Goal: Obtain resource: Download file/media

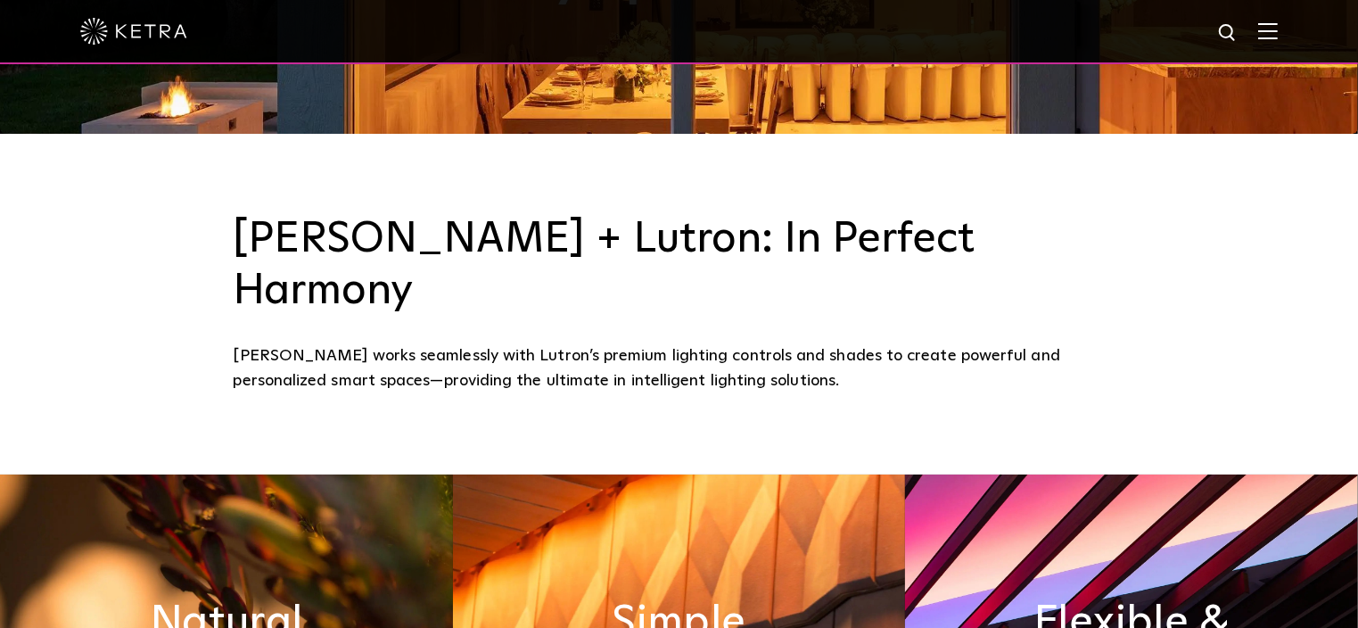
scroll to position [594, 0]
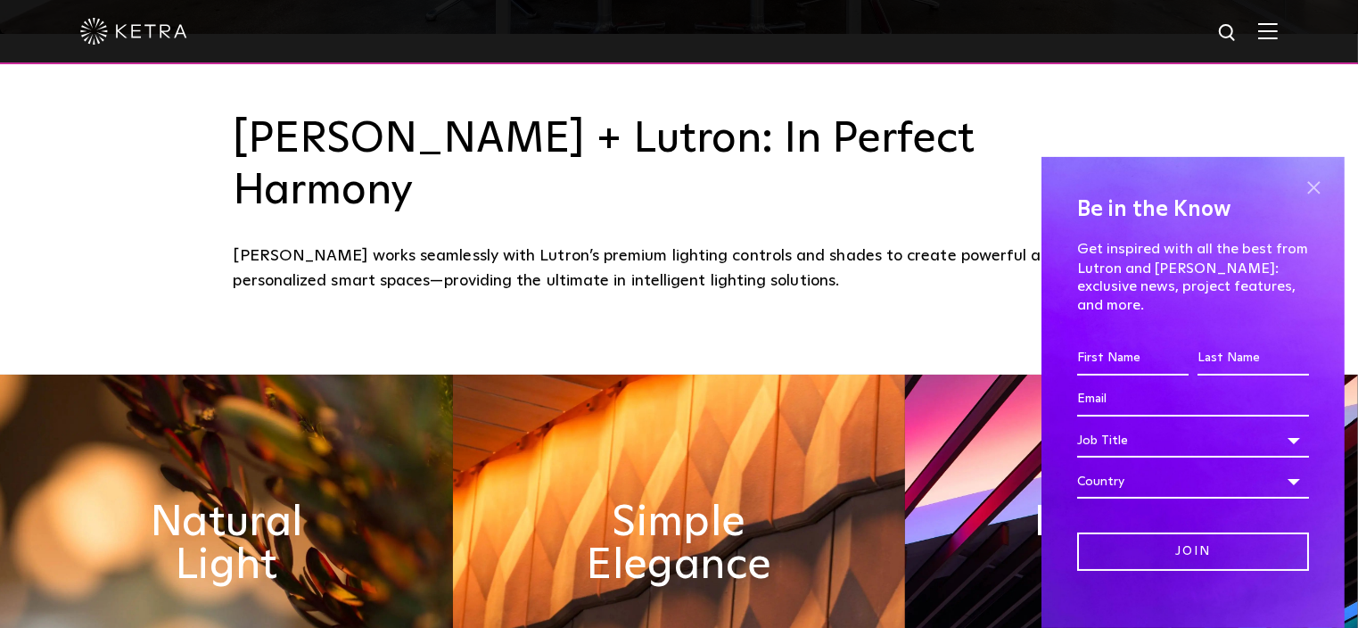
click at [1300, 182] on span at bounding box center [1313, 188] width 27 height 27
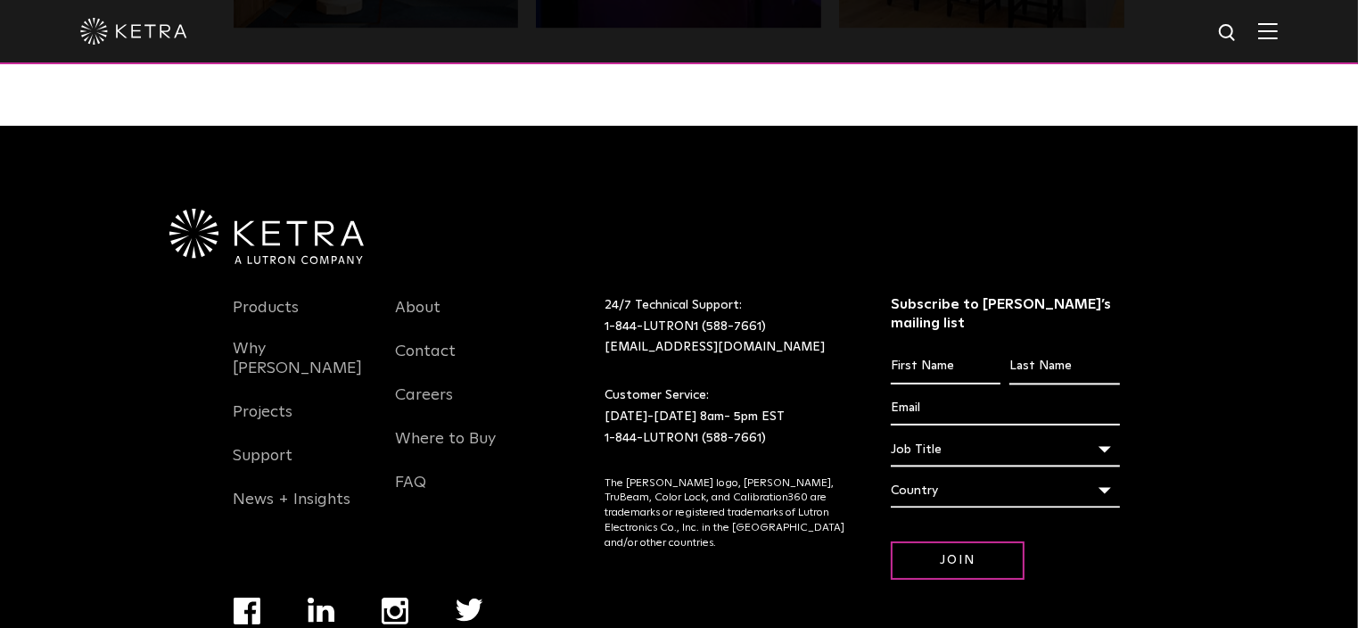
scroll to position [3748, 0]
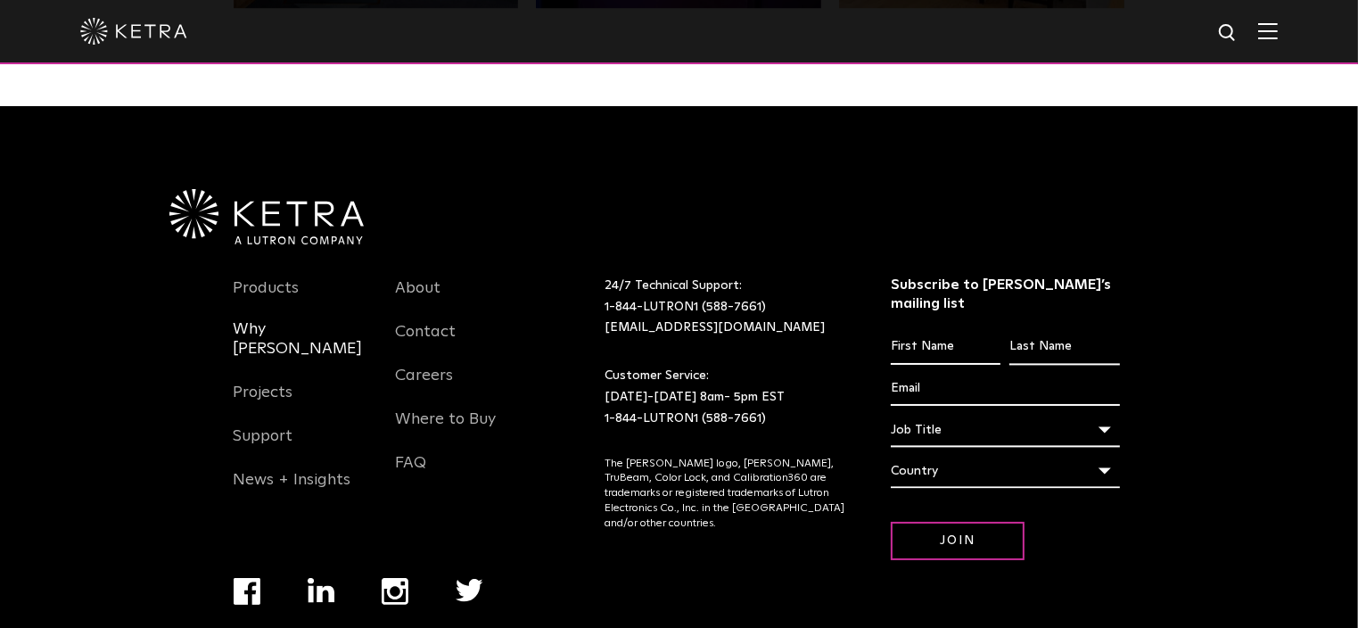
click at [289, 319] on link "Why Ketra" at bounding box center [302, 349] width 136 height 61
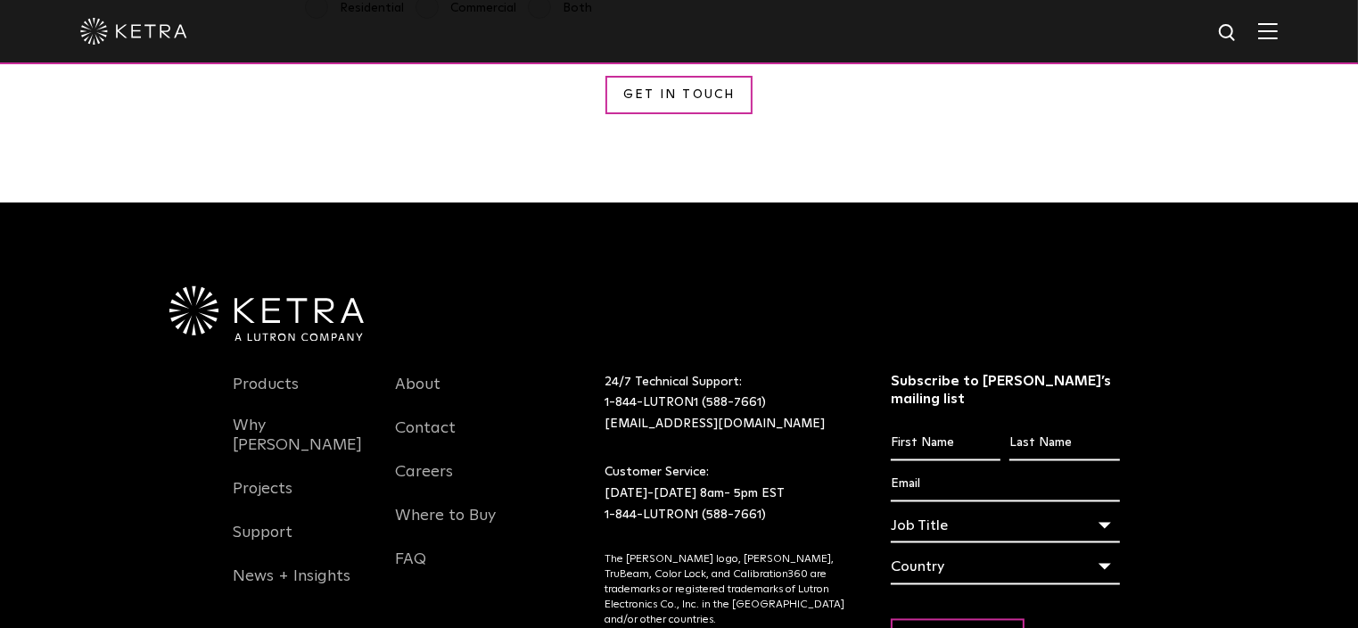
scroll to position [3357, 0]
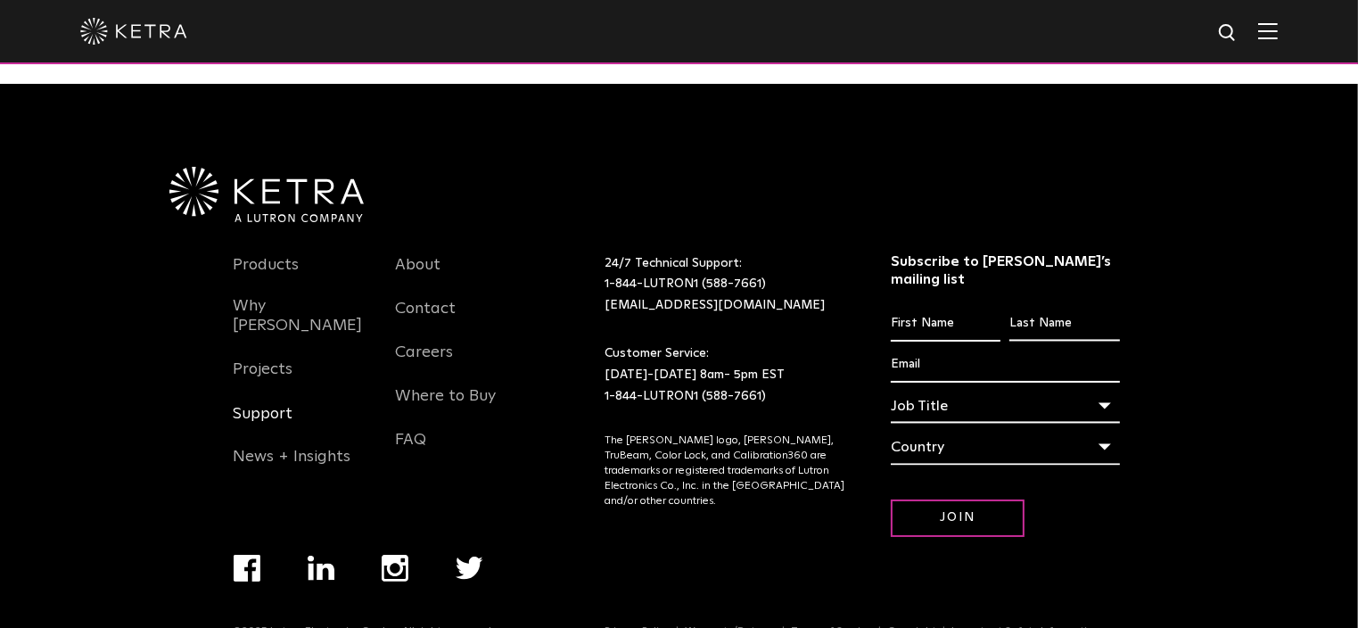
click at [270, 404] on link "Support" at bounding box center [264, 424] width 60 height 41
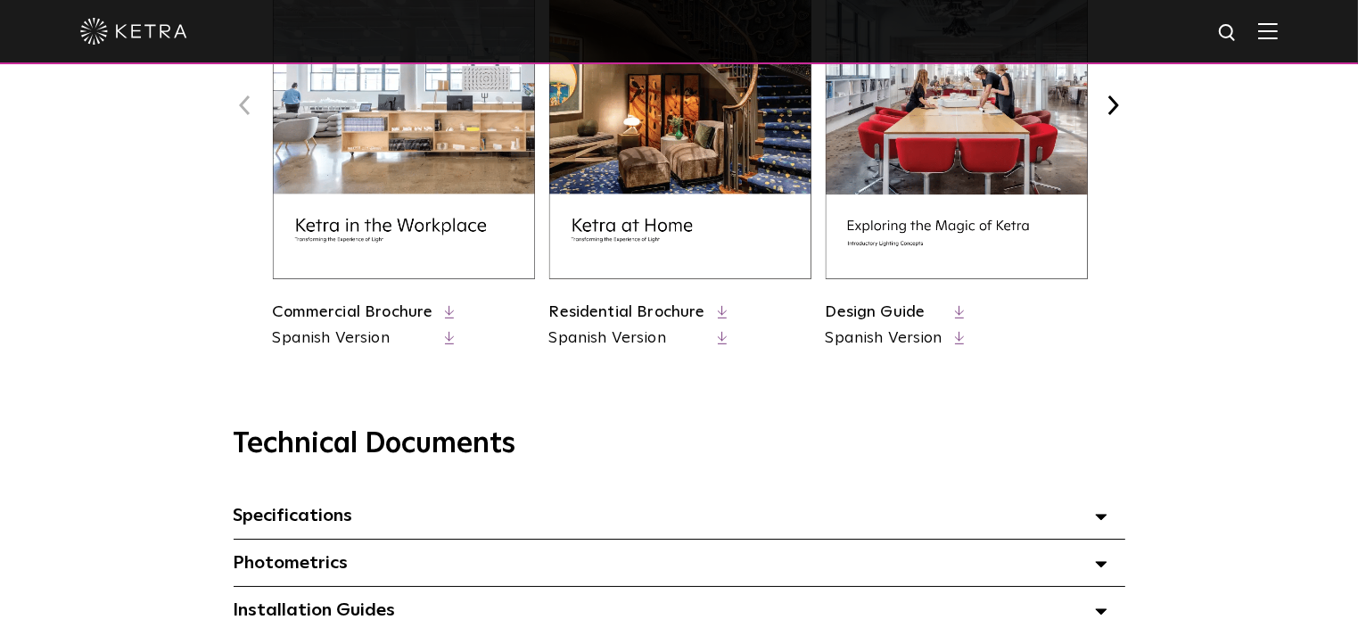
scroll to position [594, 0]
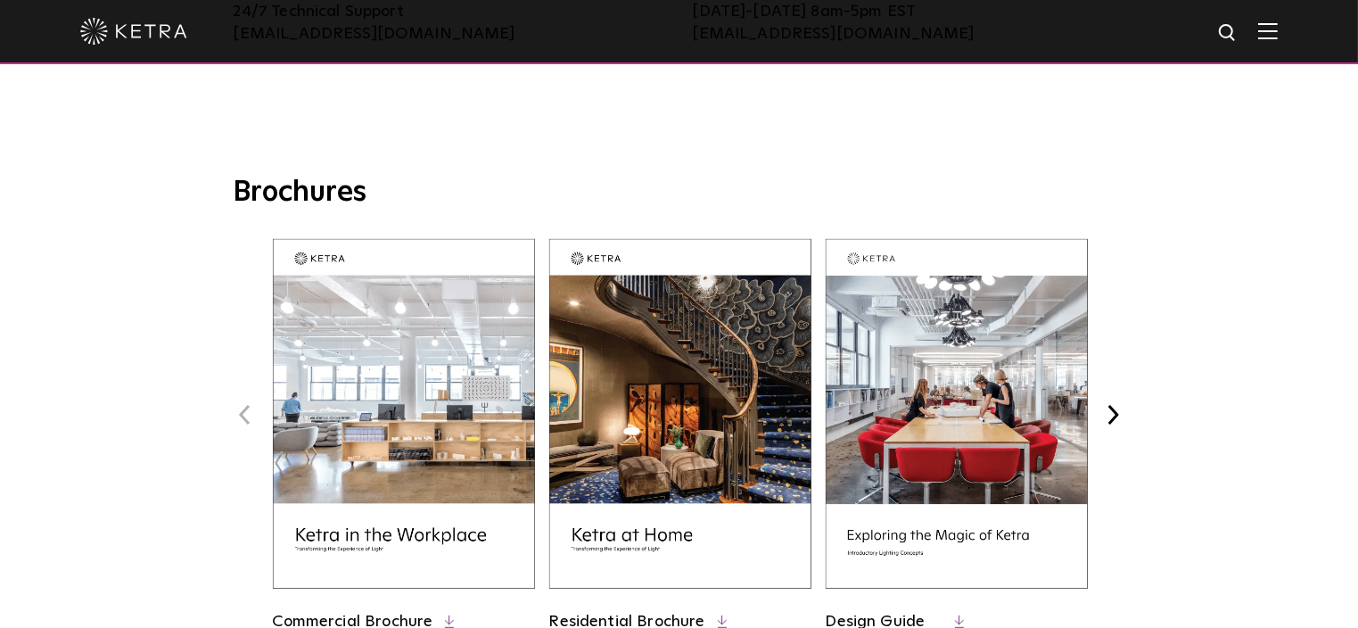
click at [654, 415] on img at bounding box center [680, 414] width 262 height 350
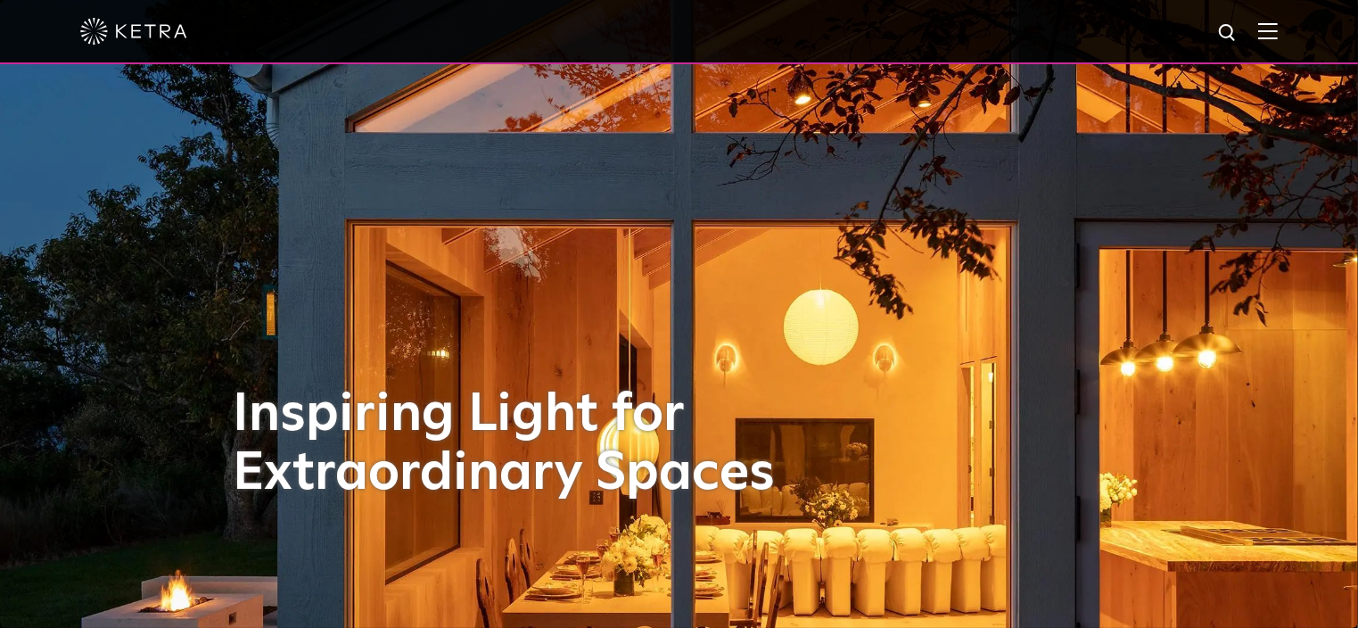
click at [1273, 36] on img at bounding box center [1268, 30] width 20 height 17
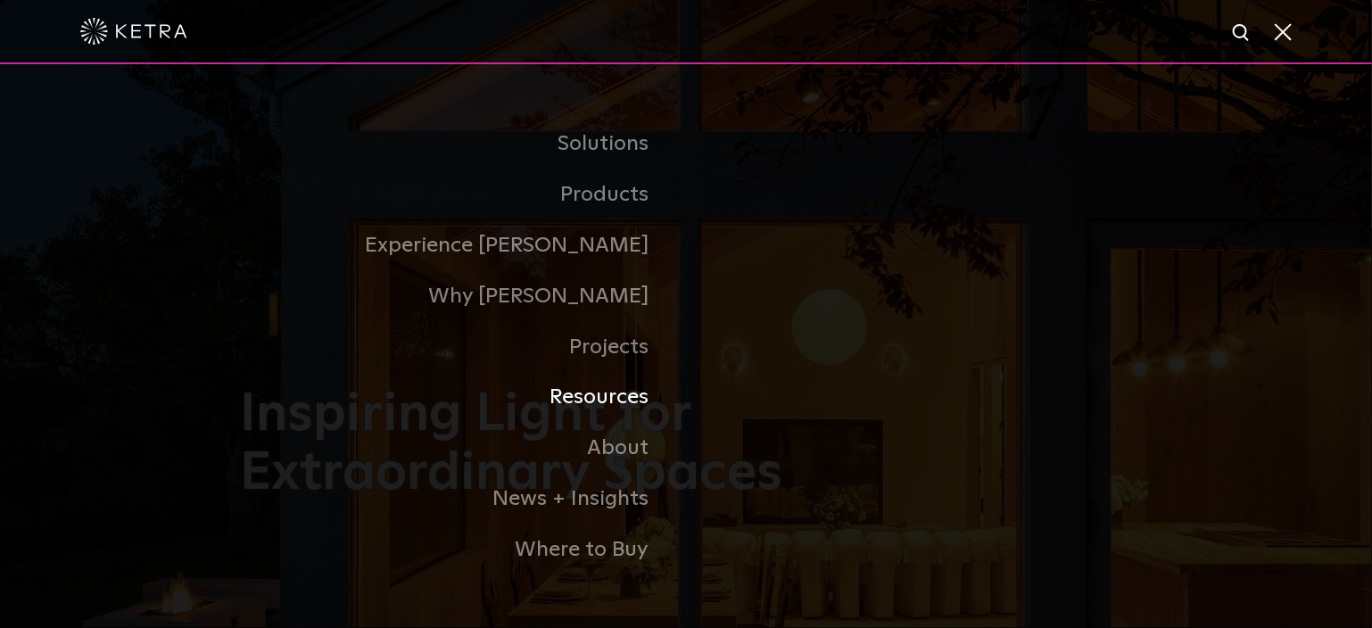
click at [606, 407] on link "Resources" at bounding box center [463, 397] width 446 height 51
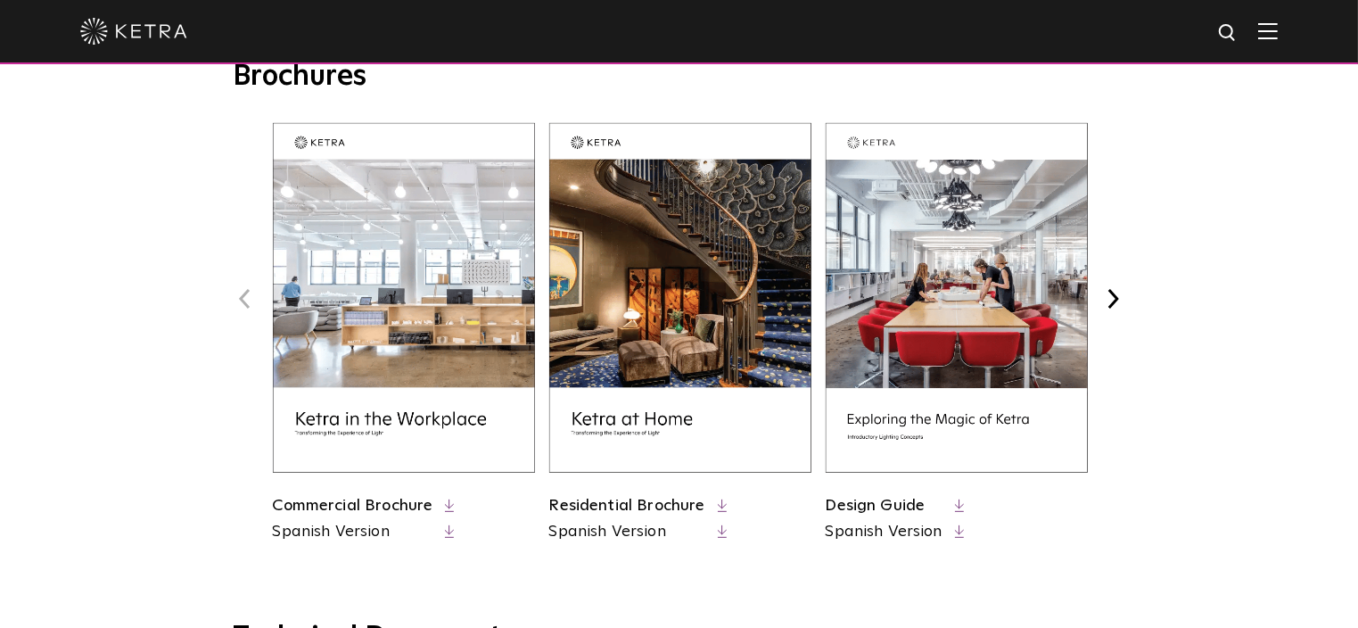
scroll to position [713, 0]
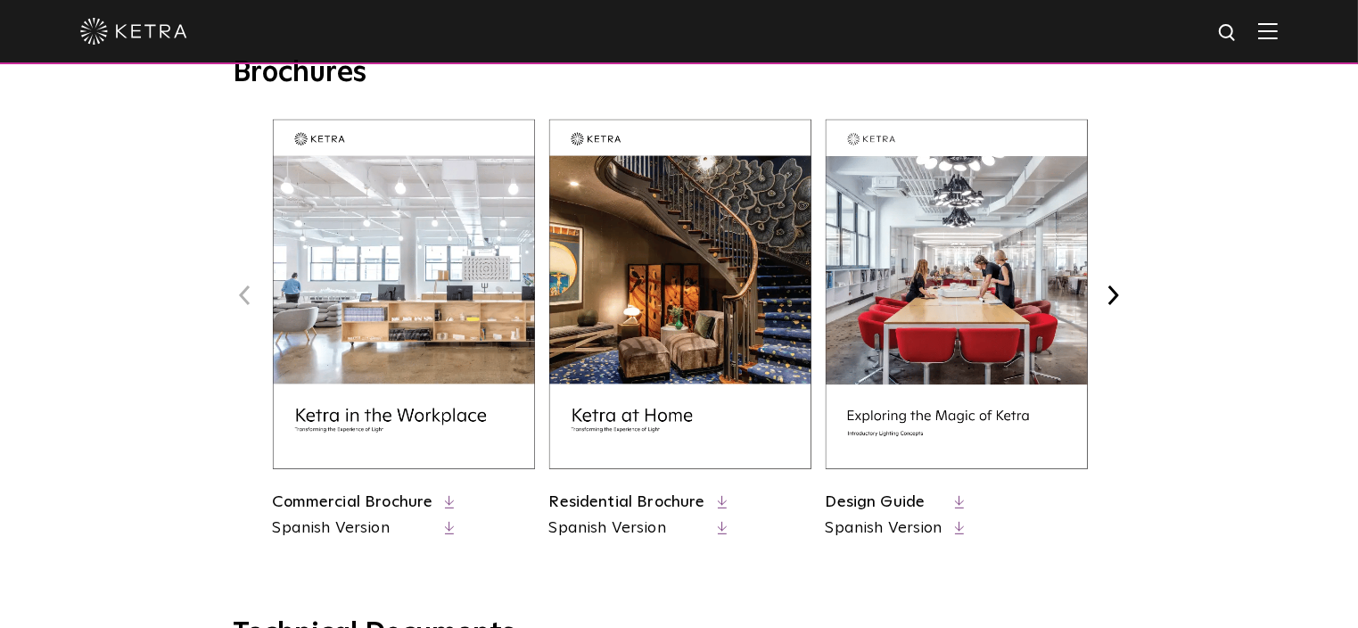
click at [1117, 292] on button "Next" at bounding box center [1113, 295] width 23 height 23
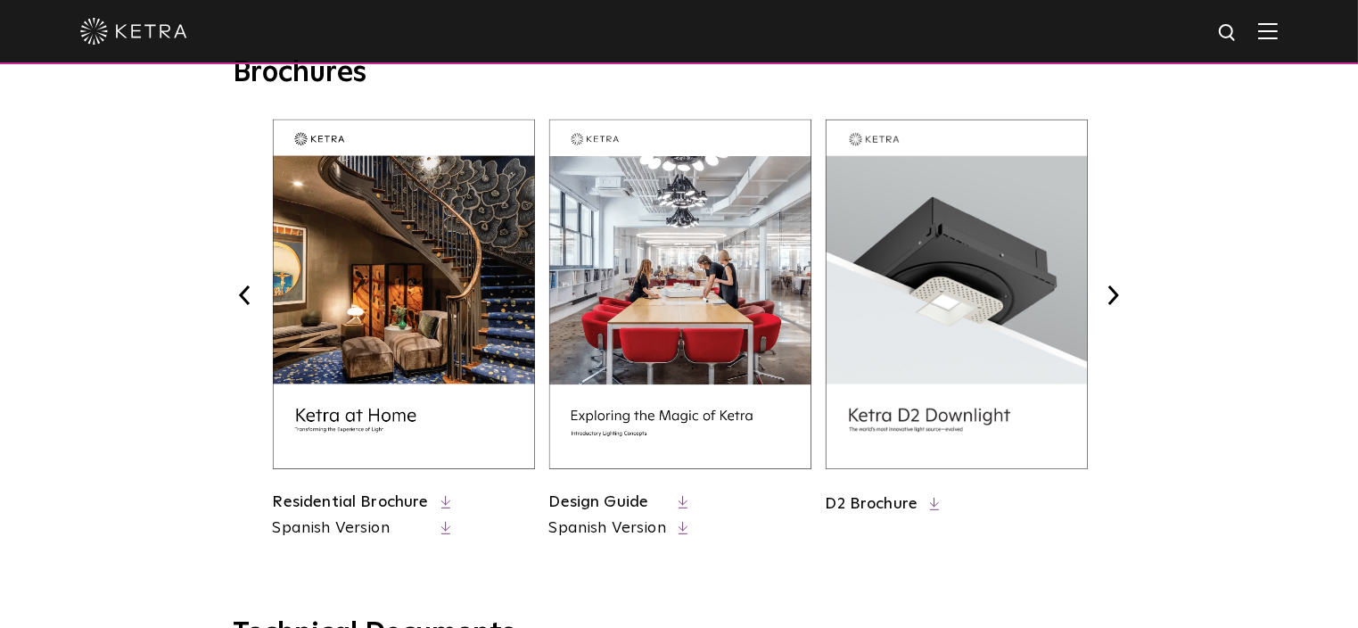
click at [1117, 292] on button "Next" at bounding box center [1113, 295] width 23 height 23
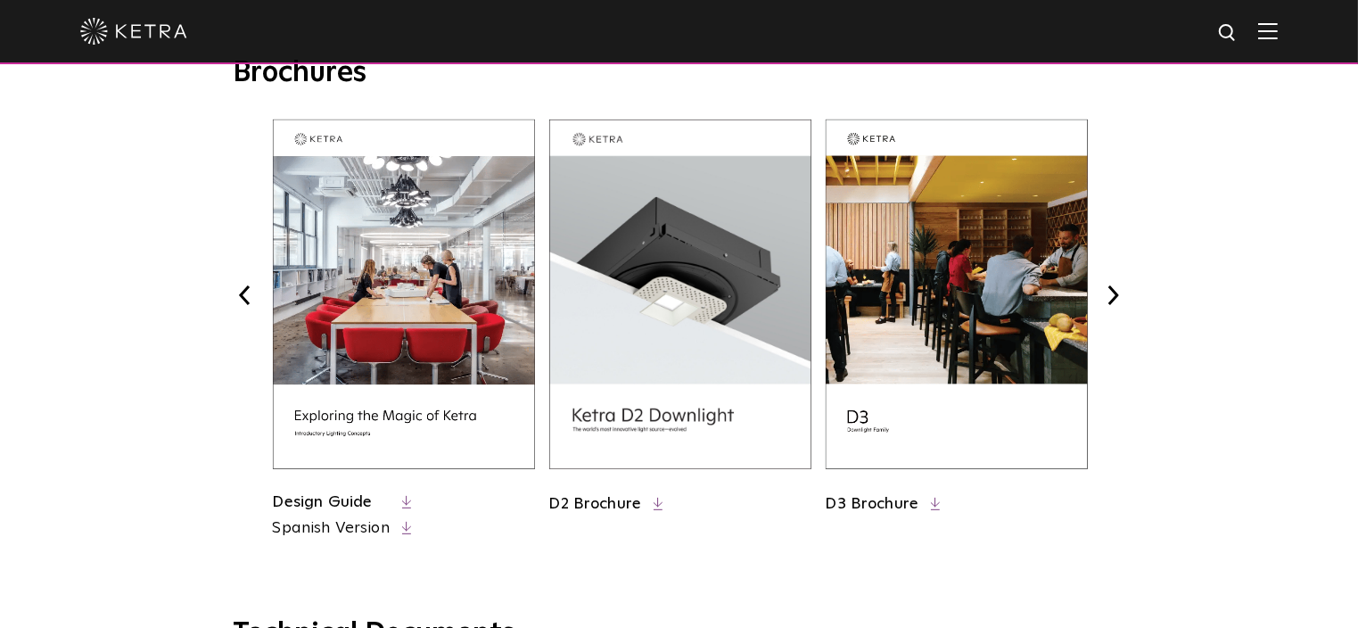
click at [1117, 292] on button "Next" at bounding box center [1113, 295] width 23 height 23
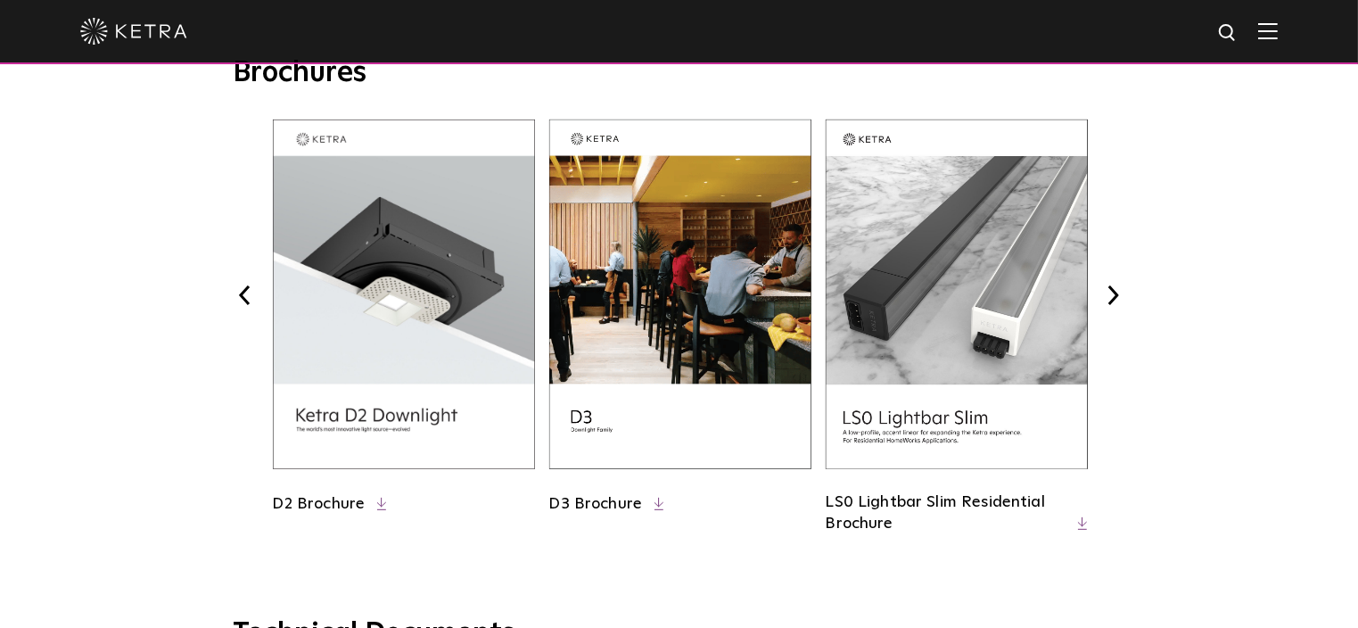
click at [1117, 292] on button "Next" at bounding box center [1113, 295] width 23 height 23
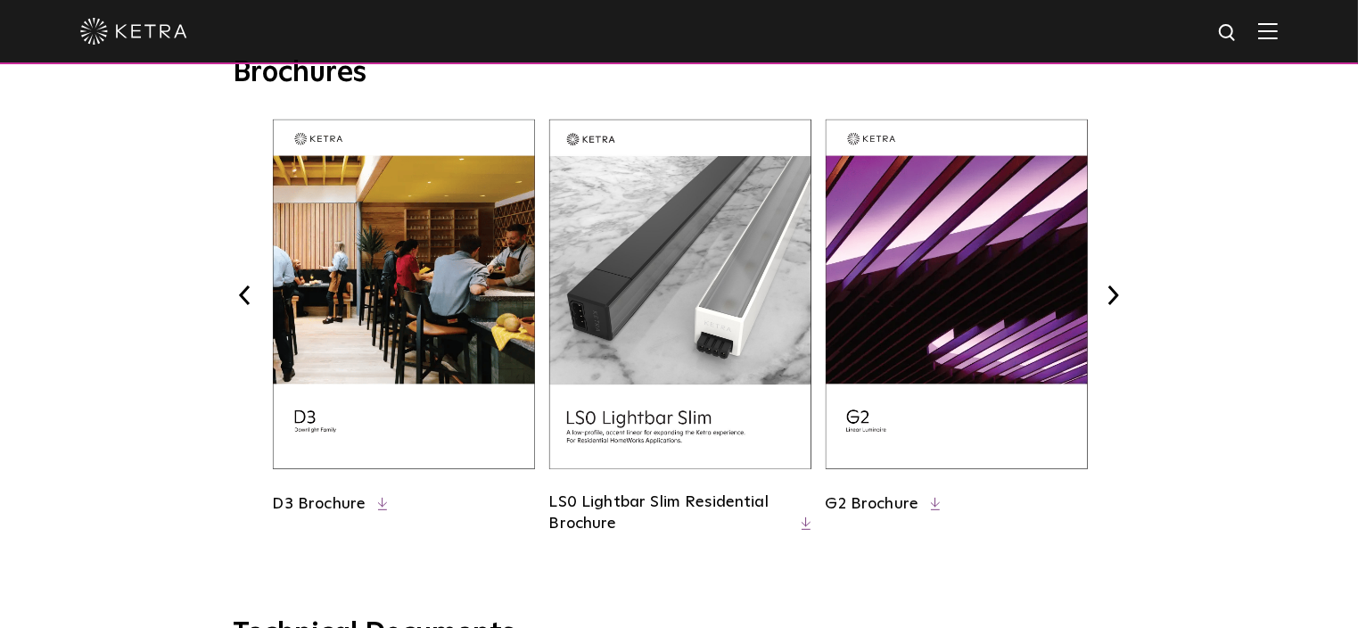
click at [1117, 292] on button "Next" at bounding box center [1113, 295] width 23 height 23
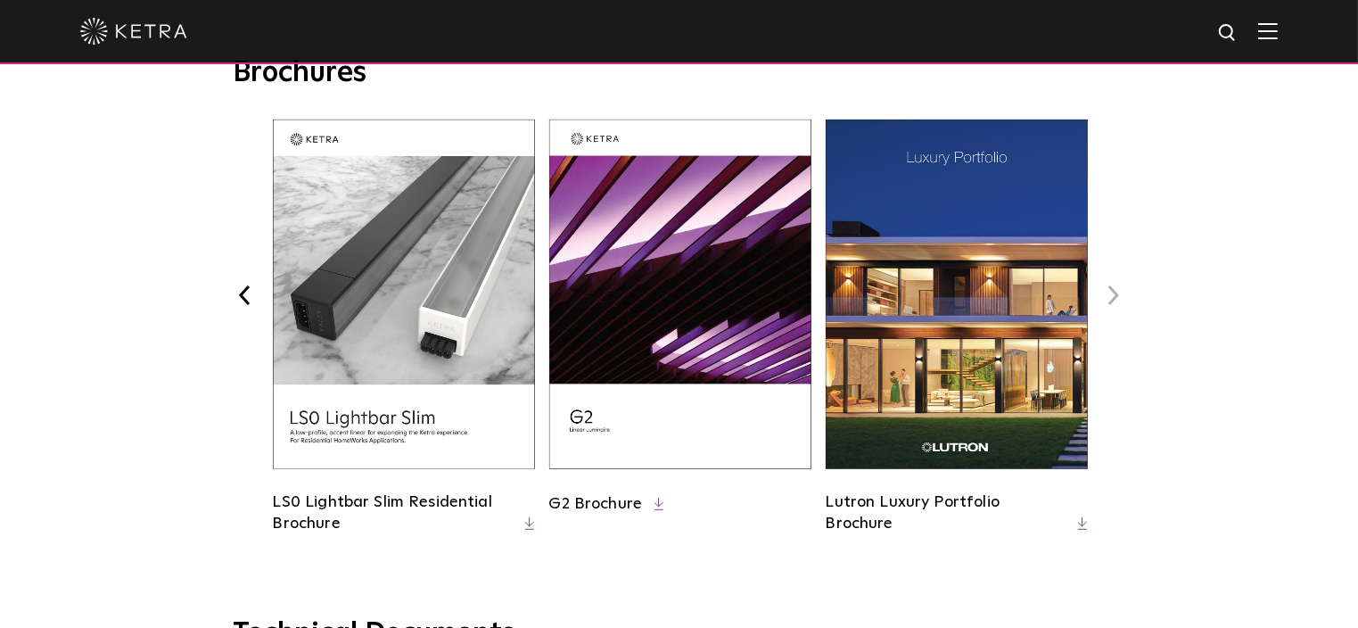
click at [1113, 291] on button "Next" at bounding box center [1113, 295] width 23 height 23
click at [674, 295] on img at bounding box center [680, 295] width 262 height 350
